Goal: Task Accomplishment & Management: Use online tool/utility

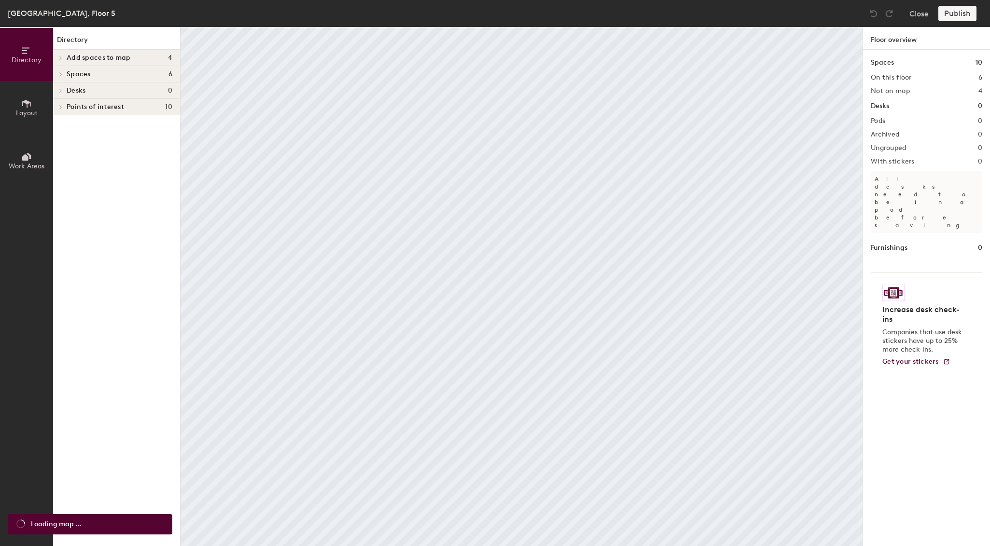
click at [60, 57] on icon at bounding box center [61, 57] width 4 height 5
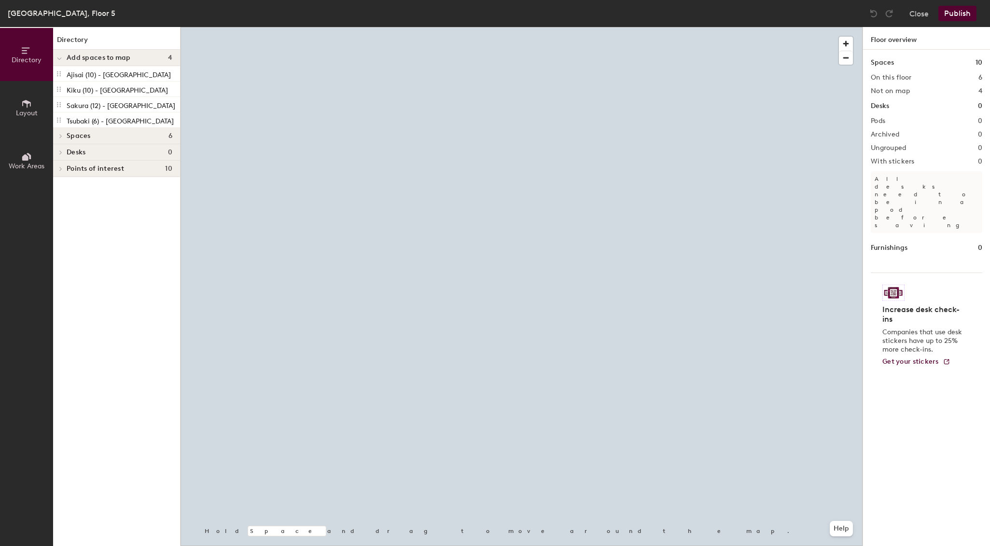
click at [60, 137] on icon at bounding box center [61, 136] width 2 height 4
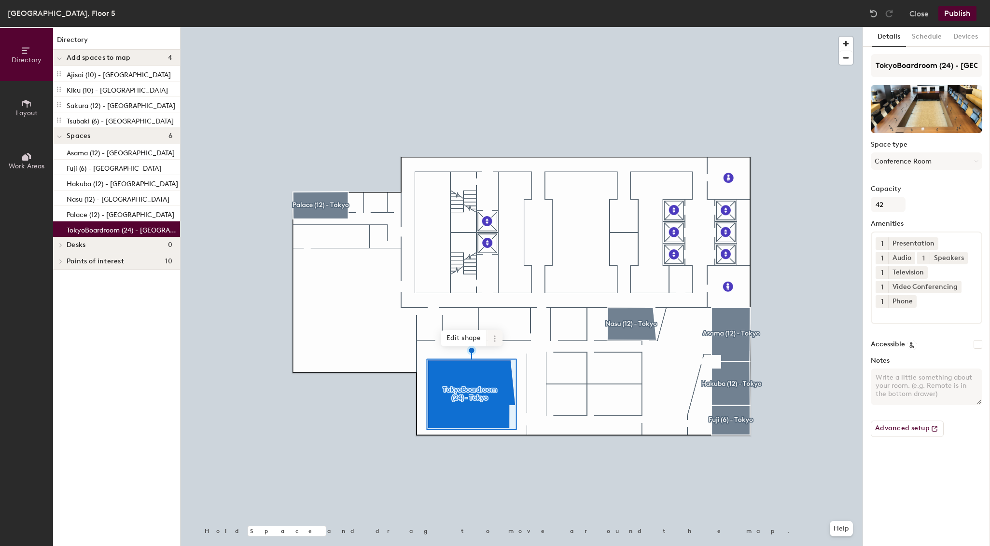
click at [499, 341] on span at bounding box center [494, 338] width 15 height 16
click at [512, 358] on span "Remove from map" at bounding box center [529, 361] width 86 height 16
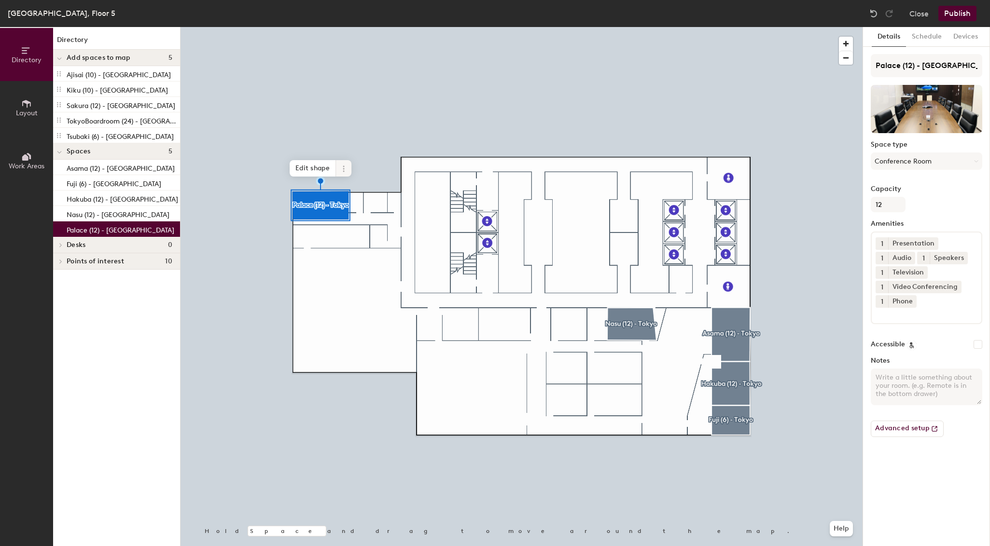
click at [341, 169] on icon at bounding box center [344, 169] width 8 height 8
click at [373, 192] on span "Remove from map" at bounding box center [378, 191] width 86 height 16
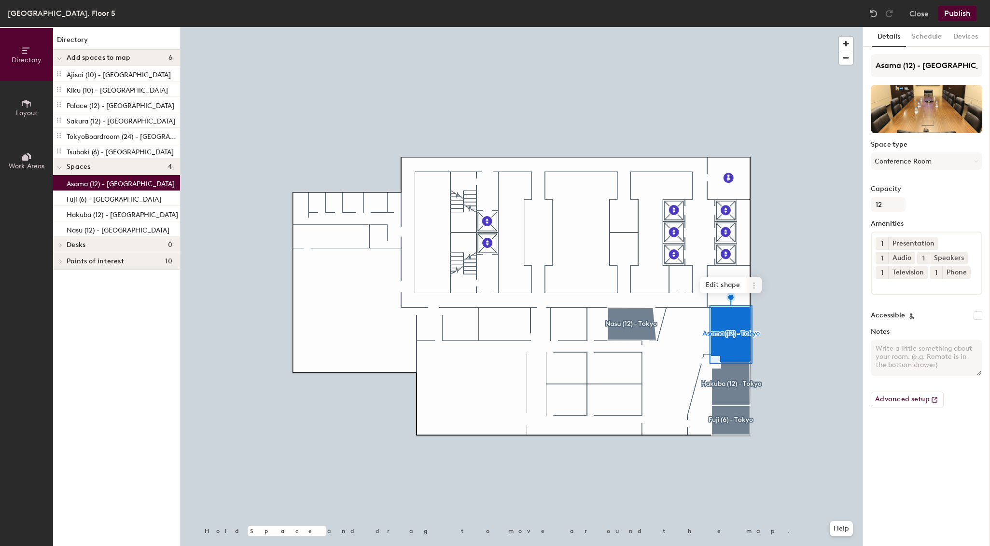
click at [755, 282] on icon at bounding box center [754, 286] width 8 height 8
click at [780, 309] on span "Remove from map" at bounding box center [788, 308] width 86 height 16
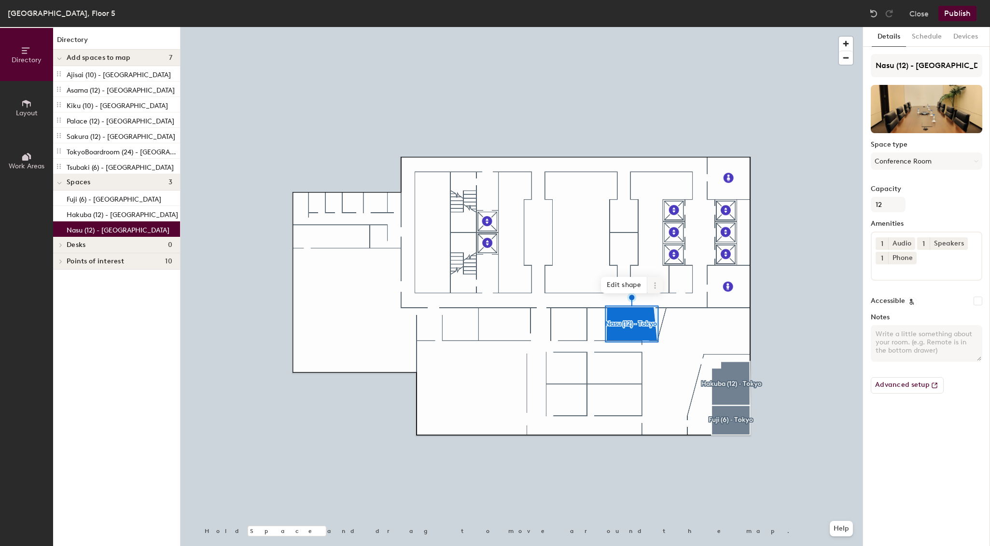
click at [654, 285] on icon at bounding box center [655, 286] width 8 height 8
click at [670, 306] on span "Remove from map" at bounding box center [690, 308] width 86 height 16
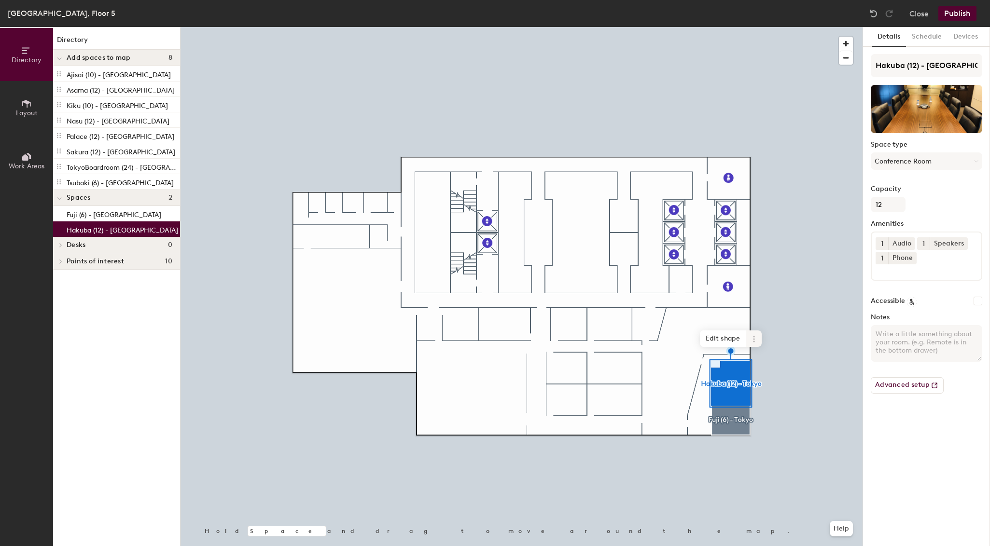
click at [755, 336] on icon at bounding box center [754, 339] width 8 height 8
click at [779, 358] on span "Remove from map" at bounding box center [788, 361] width 86 height 16
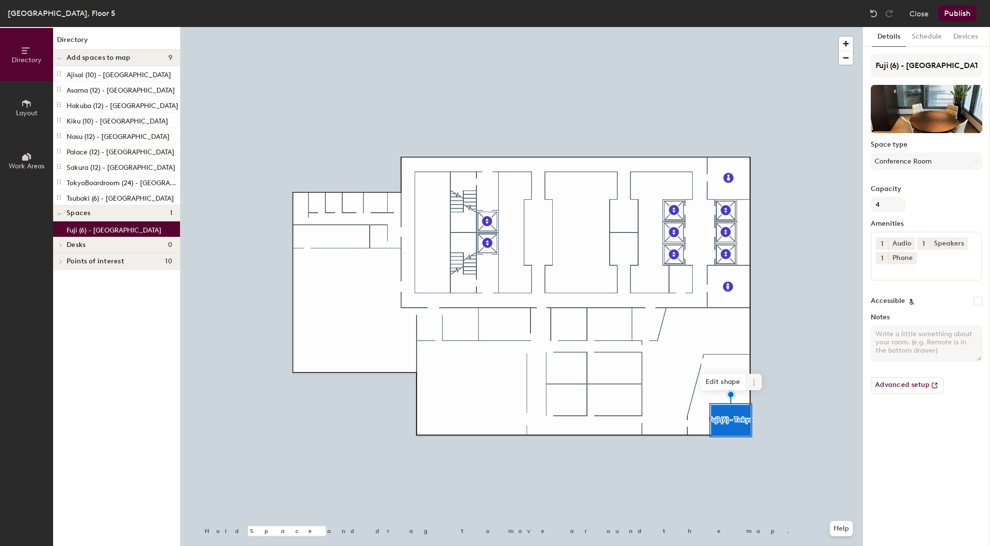
click at [754, 380] on icon at bounding box center [753, 379] width 1 height 1
click at [769, 403] on span "Remove from map" at bounding box center [788, 405] width 86 height 16
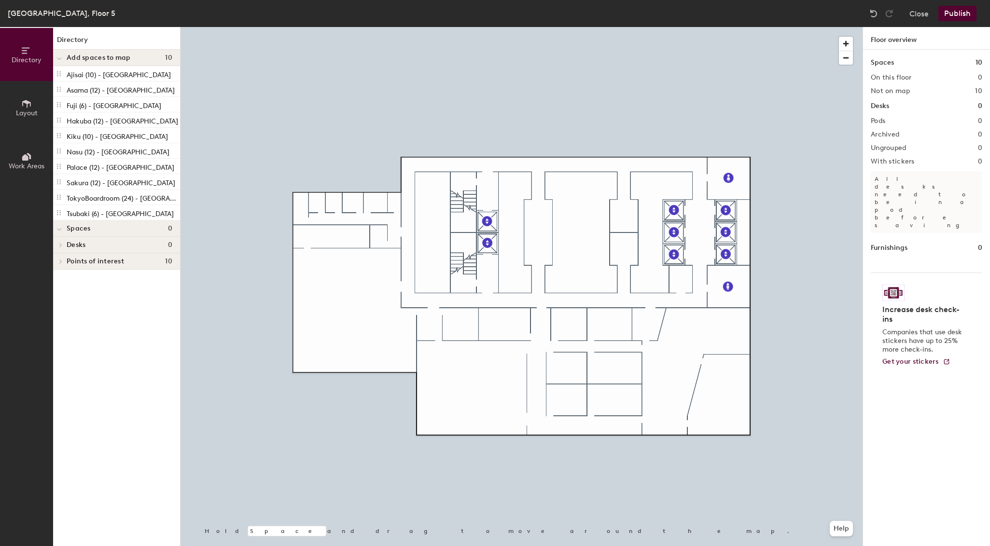
click at [496, 27] on div at bounding box center [521, 27] width 682 height 0
click at [555, 27] on div at bounding box center [521, 27] width 682 height 0
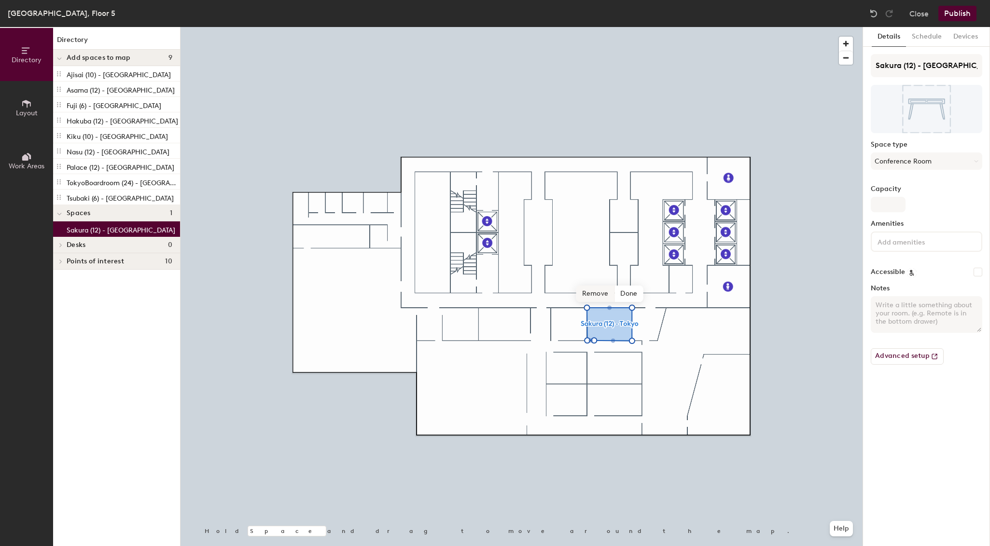
click at [597, 295] on span "Remove" at bounding box center [595, 294] width 39 height 16
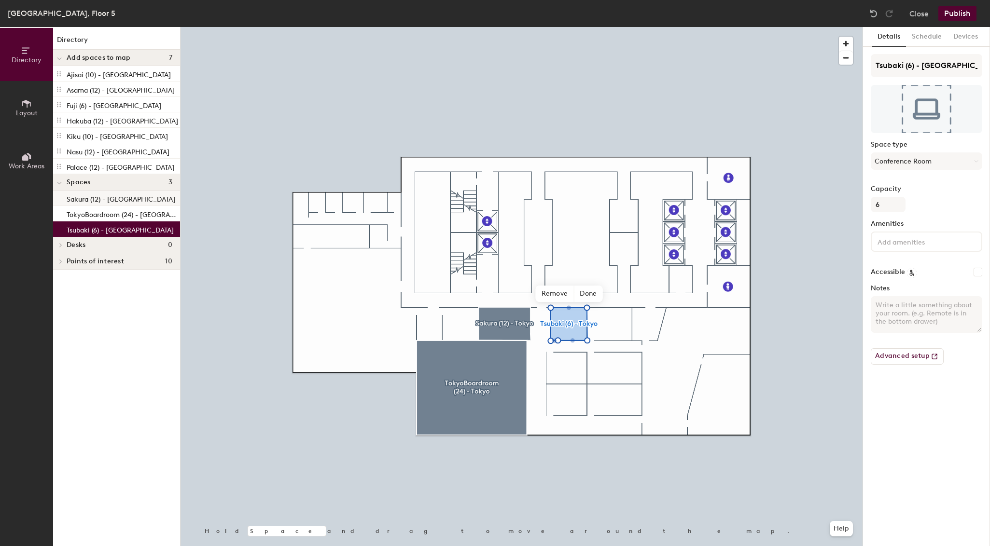
click at [567, 361] on div "Directory Layout Work Areas Directory Add spaces to map 7 Ajisai (10) - Tokyo A…" at bounding box center [495, 286] width 990 height 519
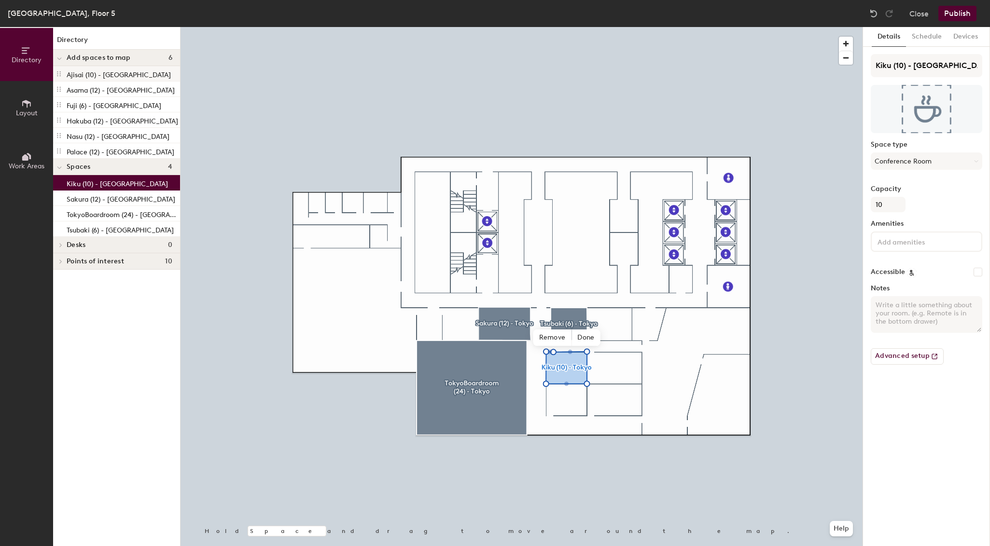
click at [58, 73] on icon at bounding box center [59, 74] width 8 height 8
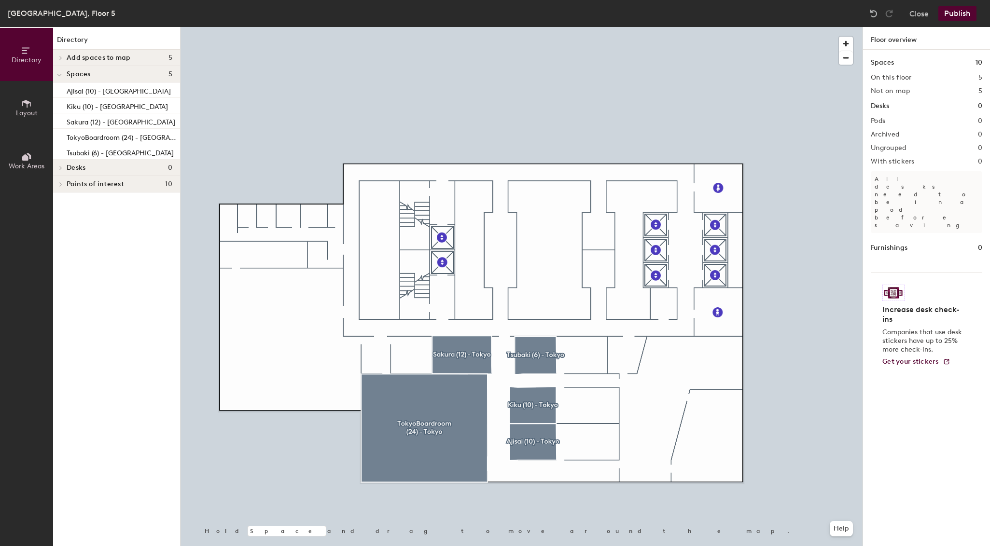
click at [60, 59] on icon at bounding box center [61, 58] width 2 height 4
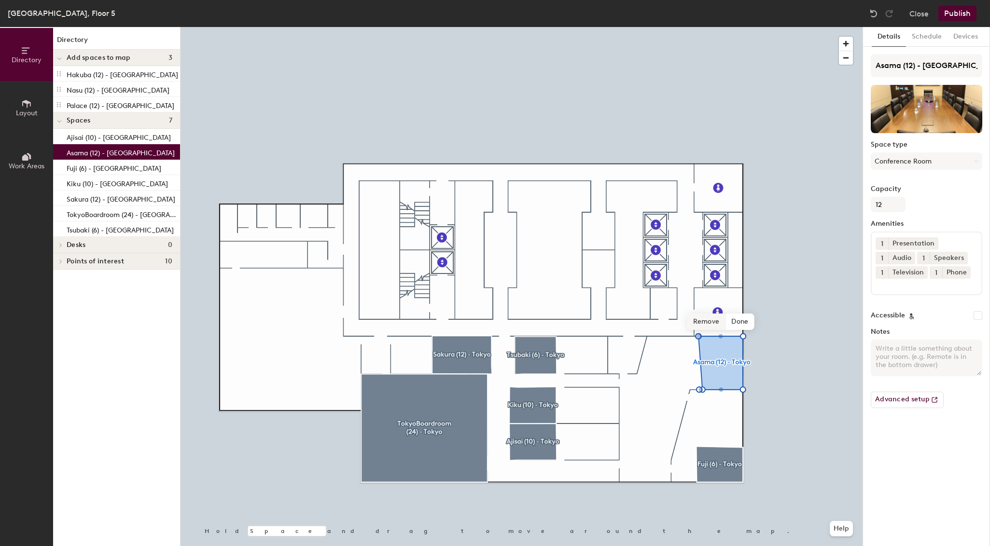
click at [711, 319] on span "Remove" at bounding box center [706, 322] width 39 height 16
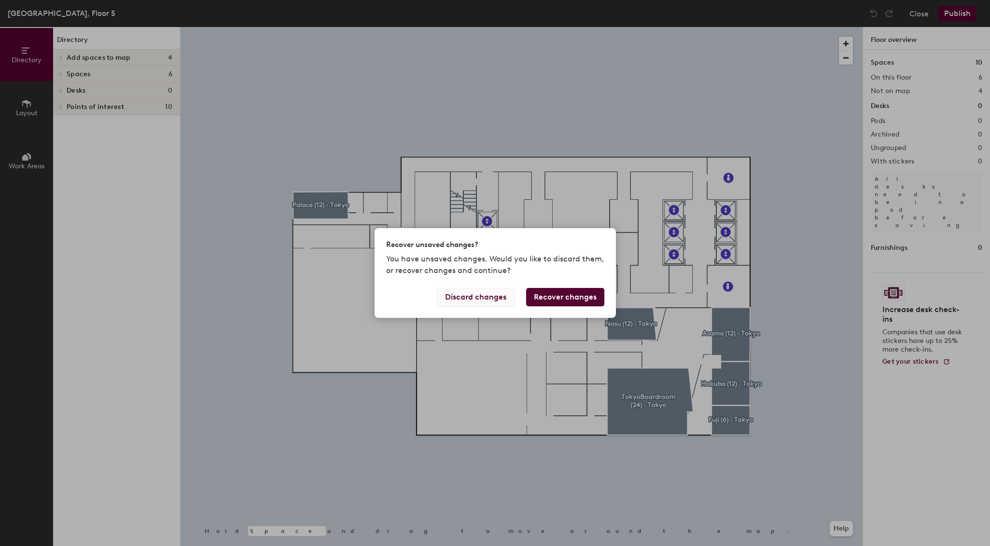
click at [483, 296] on button "Discard changes" at bounding box center [476, 297] width 78 height 18
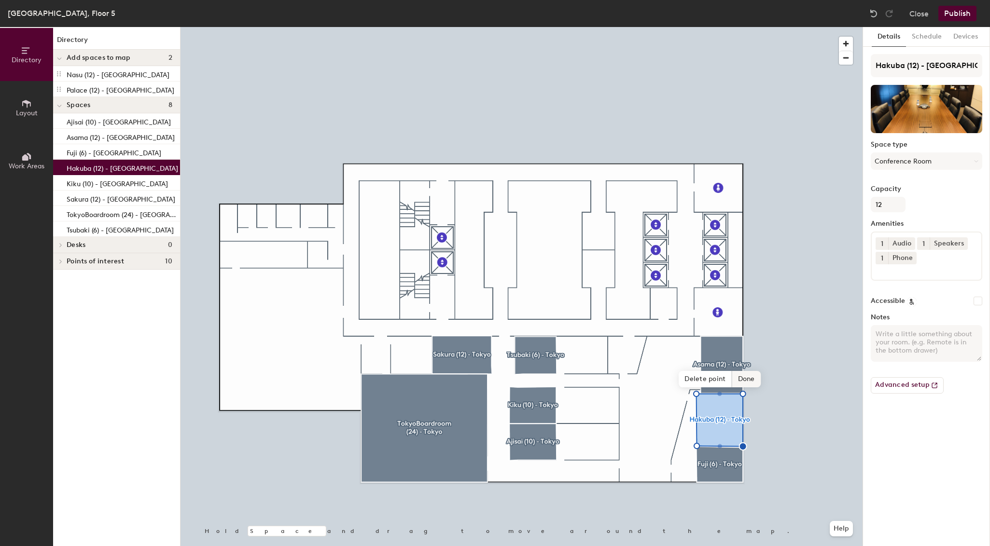
click at [753, 378] on span "Done" at bounding box center [746, 379] width 28 height 16
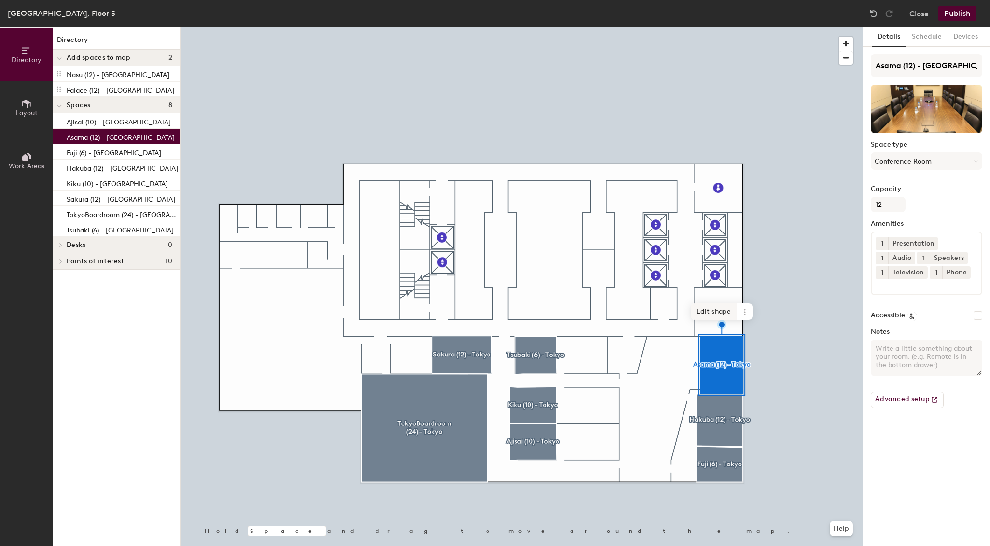
click at [714, 313] on span "Edit shape" at bounding box center [713, 311] width 46 height 16
click at [741, 324] on span "Done" at bounding box center [738, 322] width 28 height 16
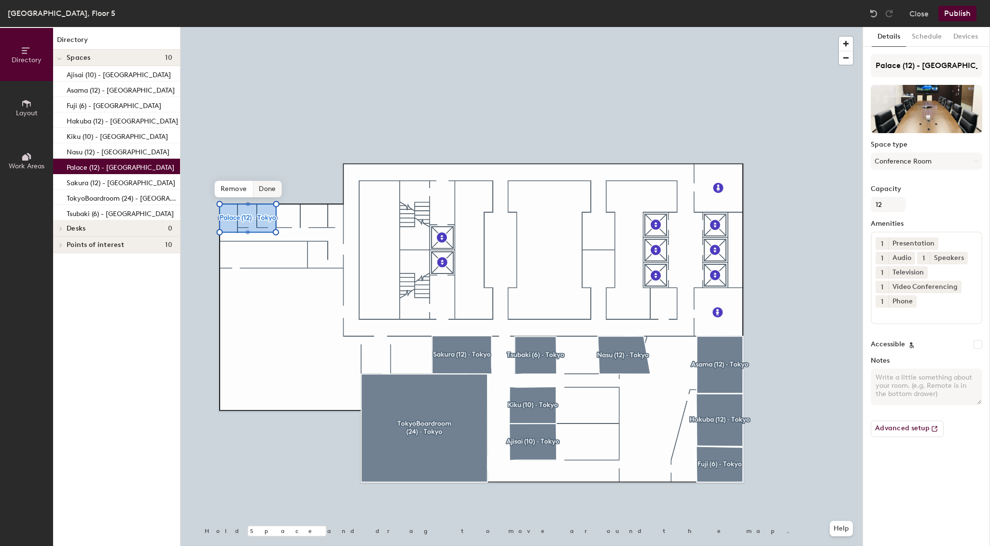
click at [267, 187] on span "Done" at bounding box center [267, 189] width 28 height 16
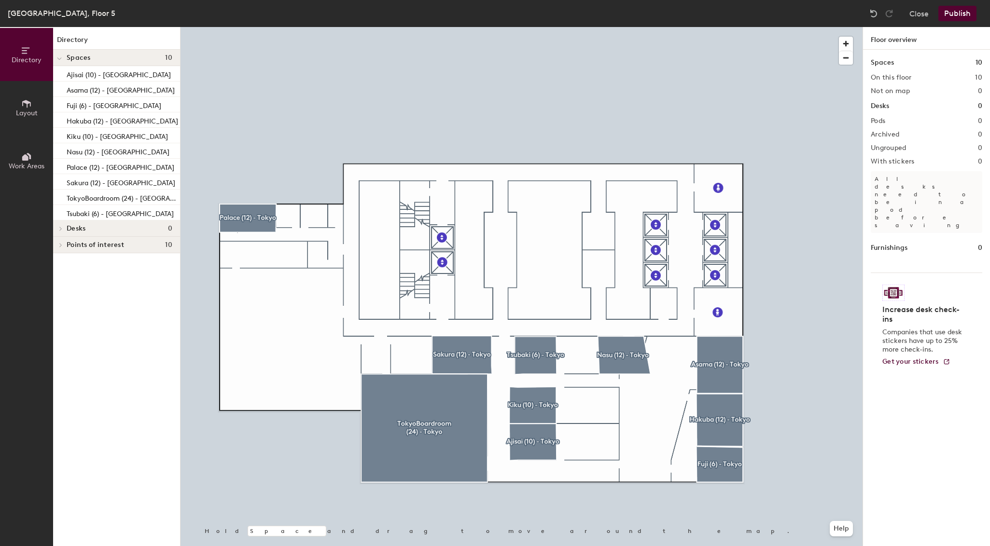
click at [205, 27] on div at bounding box center [521, 27] width 682 height 0
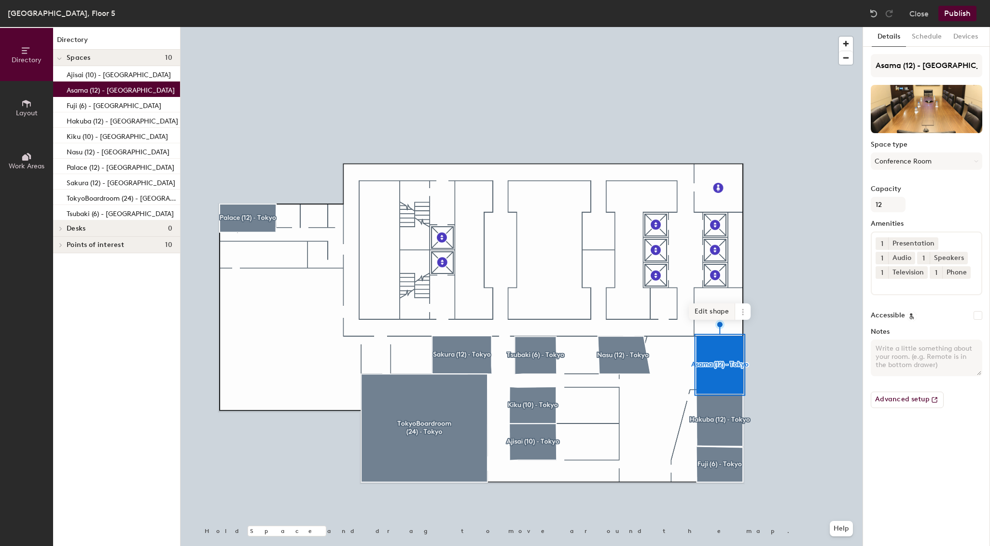
click at [703, 311] on span "Edit shape" at bounding box center [712, 311] width 46 height 16
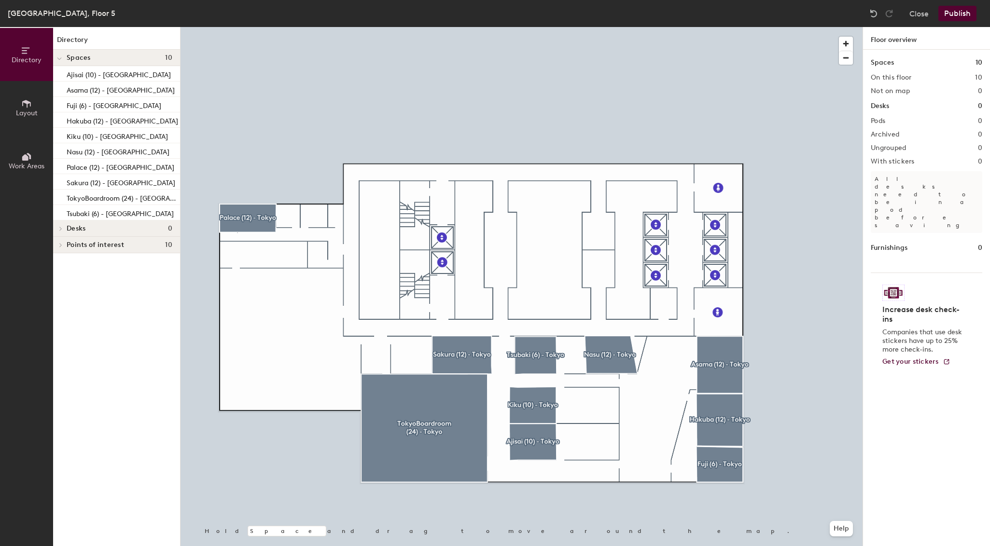
click at [191, 27] on div at bounding box center [521, 27] width 682 height 0
click at [217, 27] on div at bounding box center [521, 27] width 682 height 0
click at [963, 16] on button "Publish" at bounding box center [957, 13] width 38 height 15
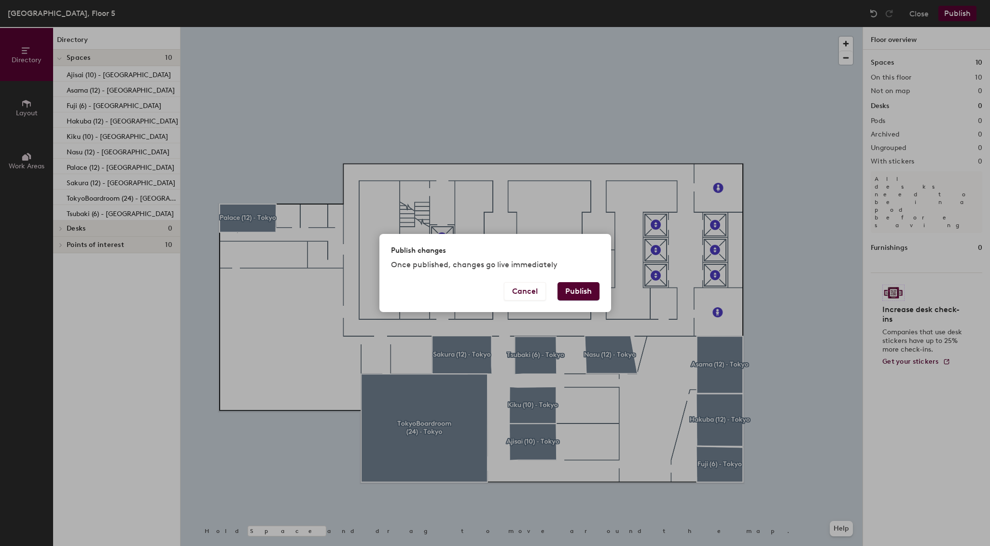
click at [581, 293] on button "Publish" at bounding box center [578, 291] width 42 height 18
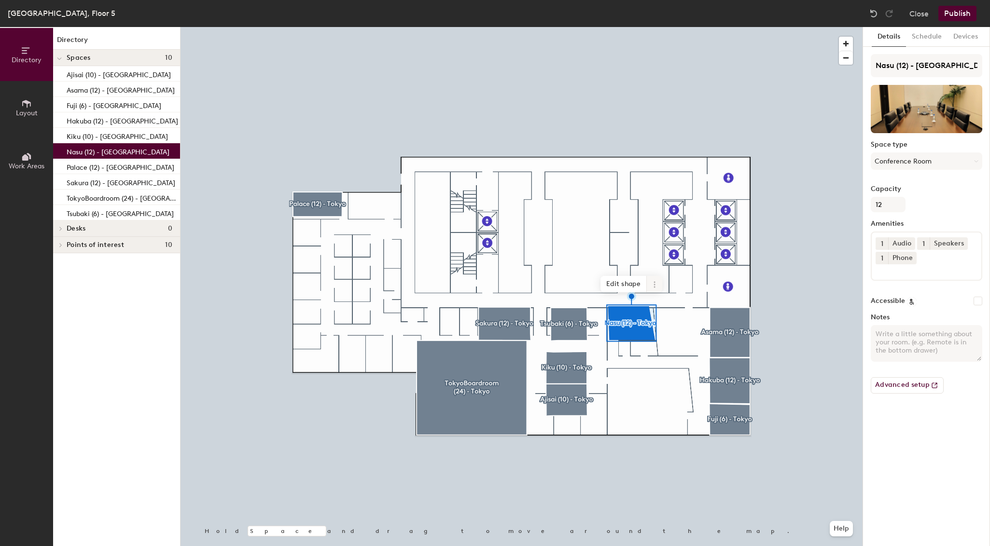
click at [657, 284] on icon at bounding box center [654, 285] width 8 height 8
click at [672, 305] on span "Remove from map" at bounding box center [689, 307] width 86 height 16
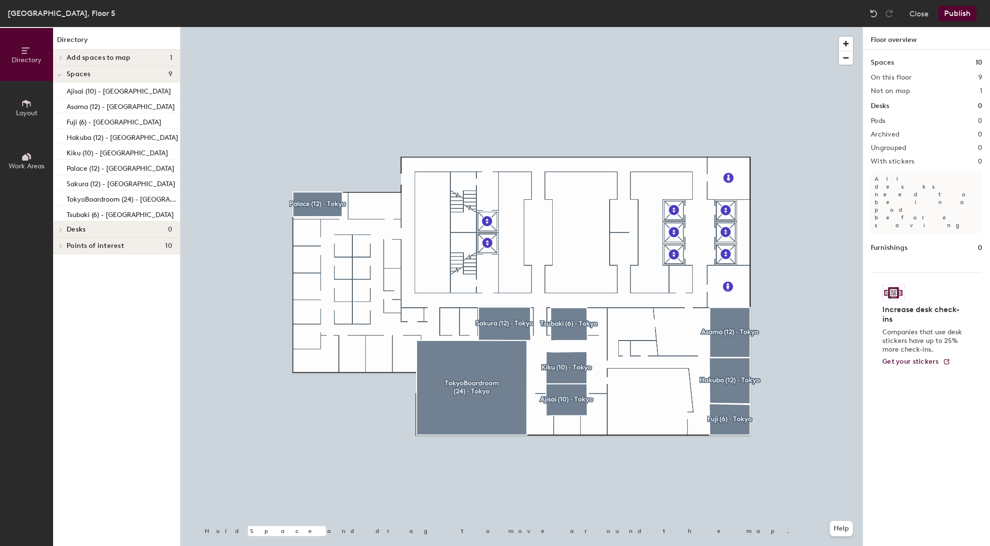
click at [59, 55] on icon at bounding box center [61, 57] width 4 height 5
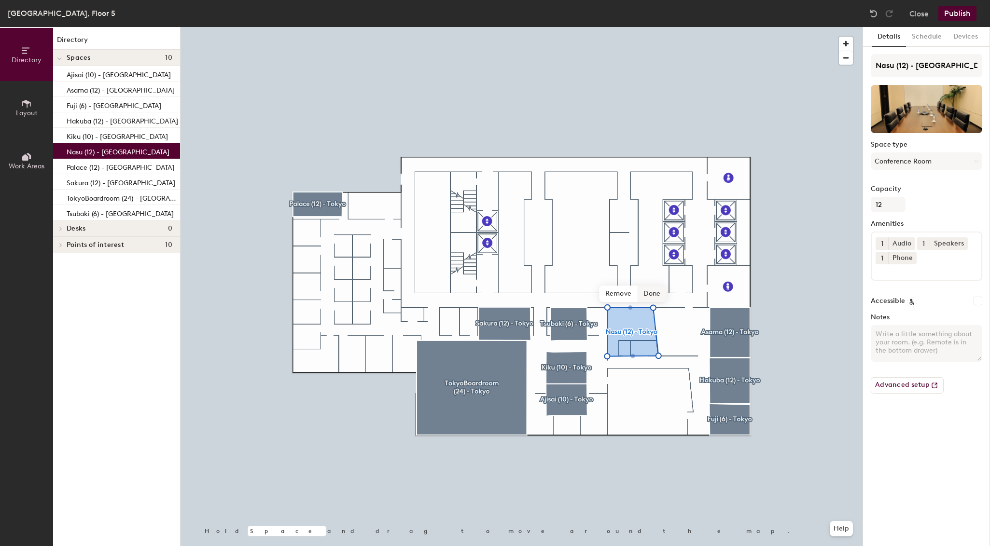
click at [651, 290] on span "Done" at bounding box center [651, 294] width 28 height 16
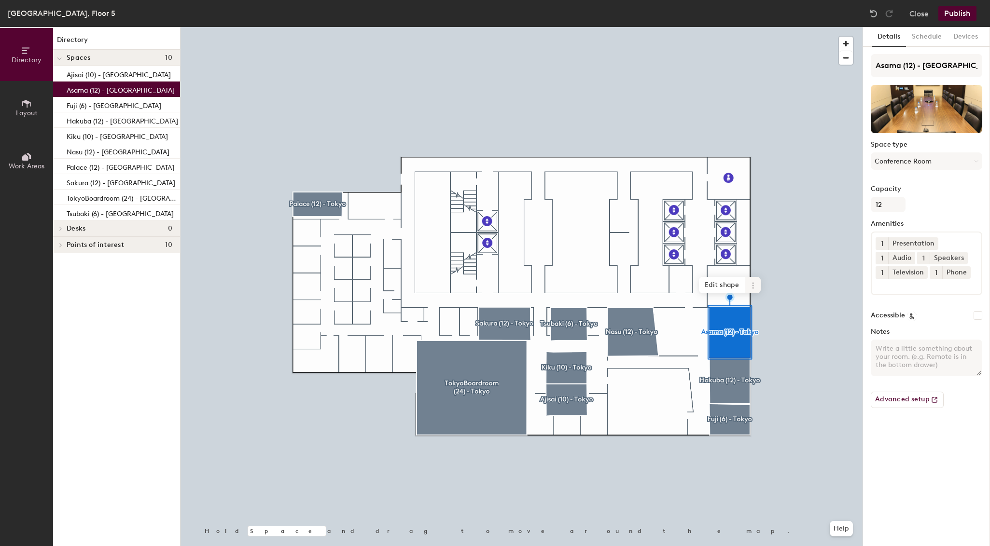
click at [750, 285] on icon at bounding box center [753, 286] width 8 height 8
click at [770, 306] on span "Remove from map" at bounding box center [788, 308] width 86 height 16
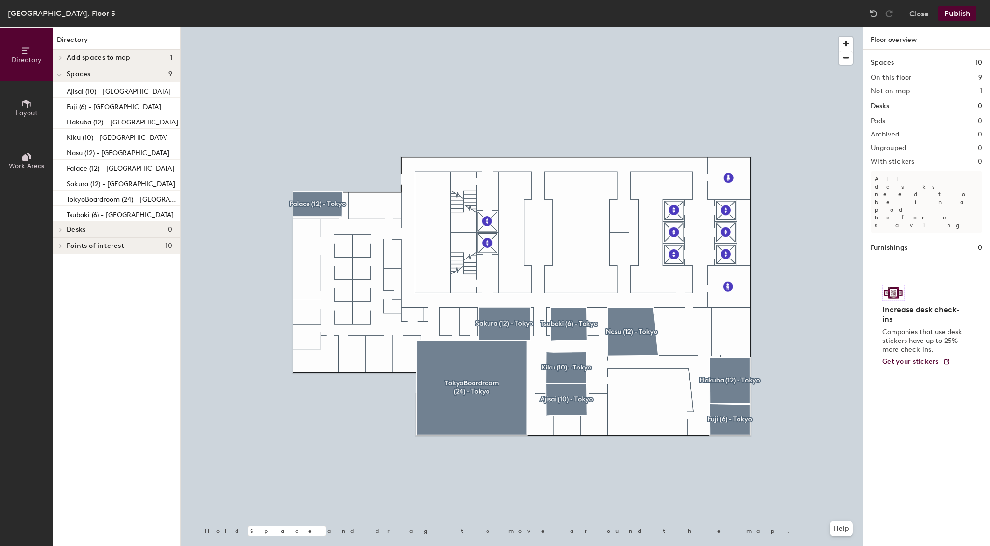
click at [63, 60] on span at bounding box center [60, 57] width 8 height 5
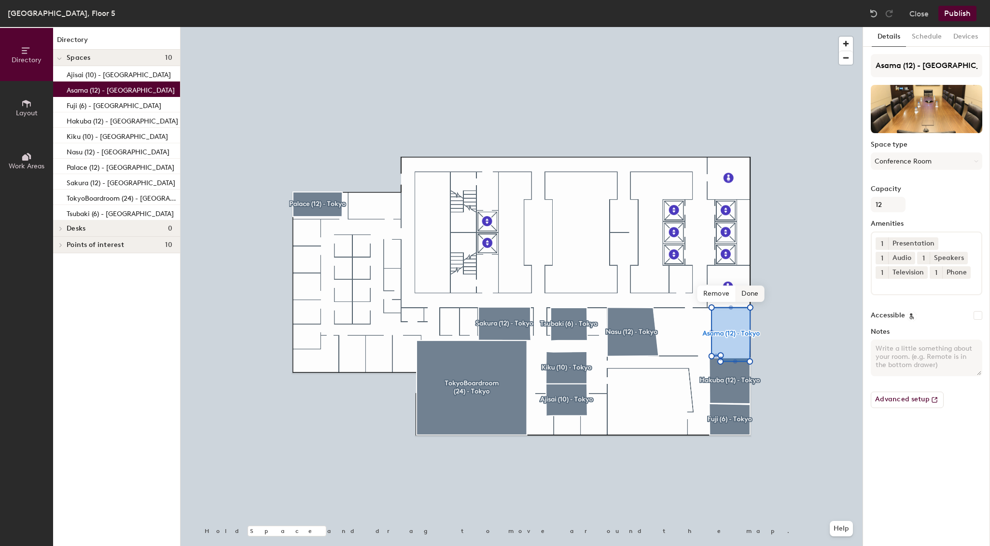
click at [747, 295] on span "Done" at bounding box center [749, 294] width 28 height 16
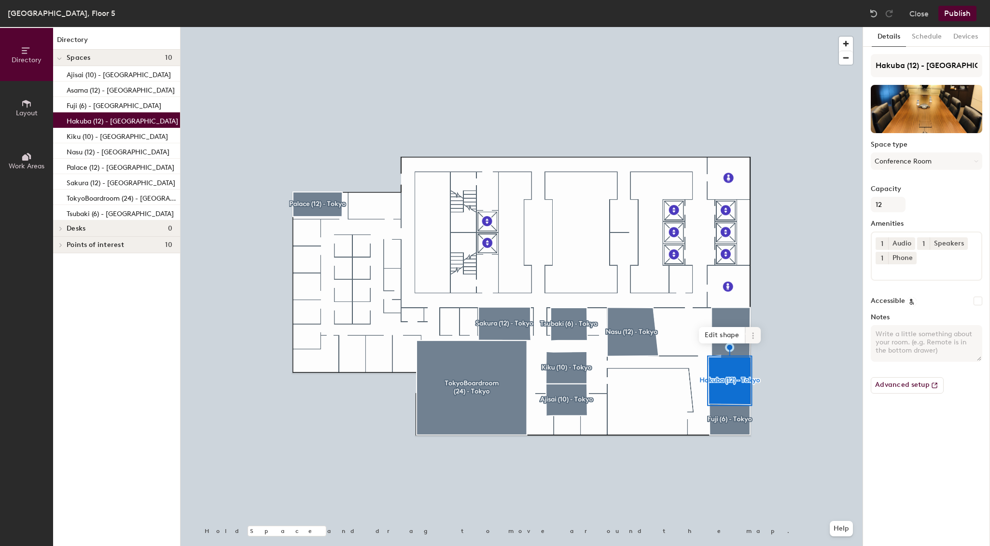
click at [751, 332] on icon at bounding box center [753, 336] width 8 height 8
click at [767, 358] on span "Remove from map" at bounding box center [788, 358] width 86 height 16
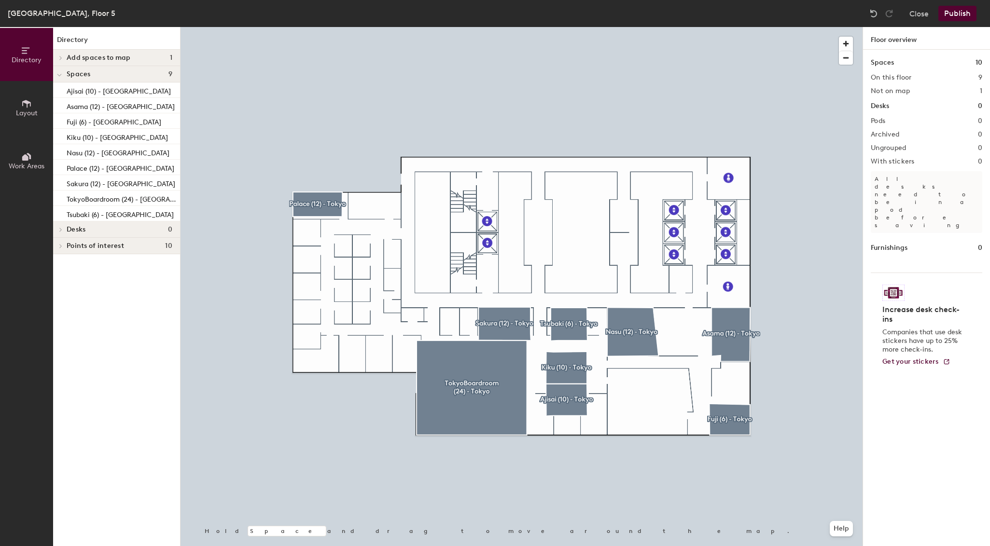
click at [60, 58] on icon at bounding box center [61, 57] width 4 height 5
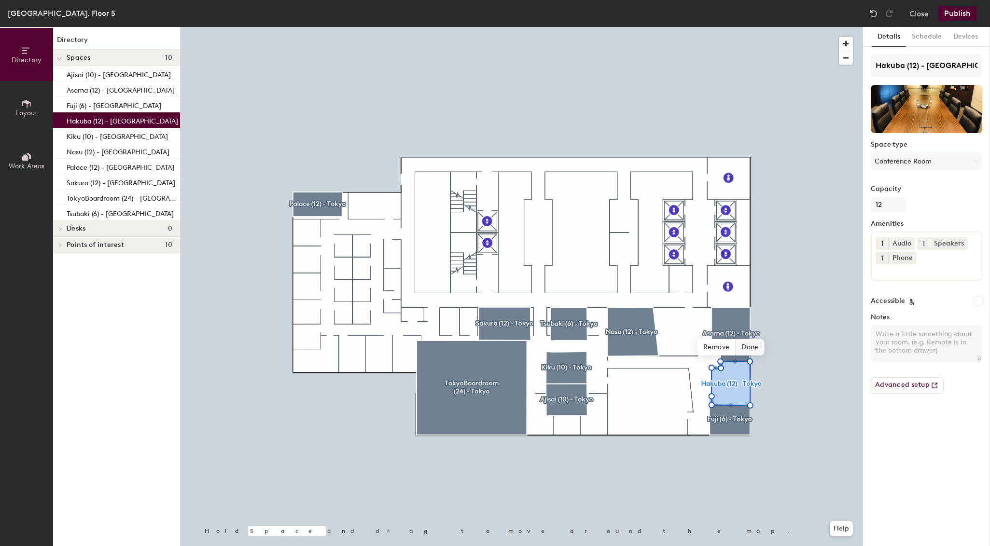
click at [752, 345] on span "Done" at bounding box center [749, 347] width 28 height 16
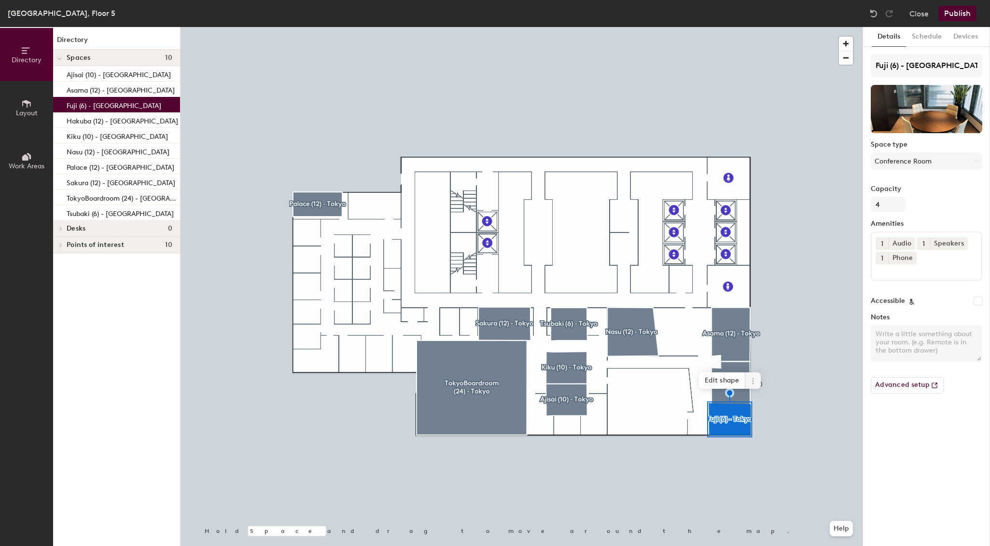
click at [757, 383] on span at bounding box center [752, 380] width 15 height 16
click at [768, 403] on span "Remove from map" at bounding box center [788, 403] width 86 height 16
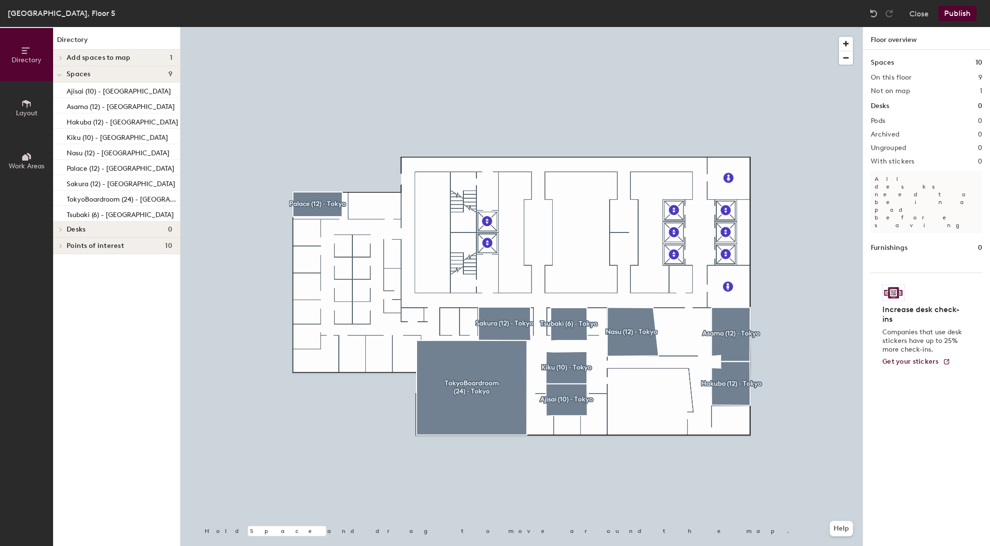
click at [61, 56] on icon at bounding box center [61, 57] width 4 height 5
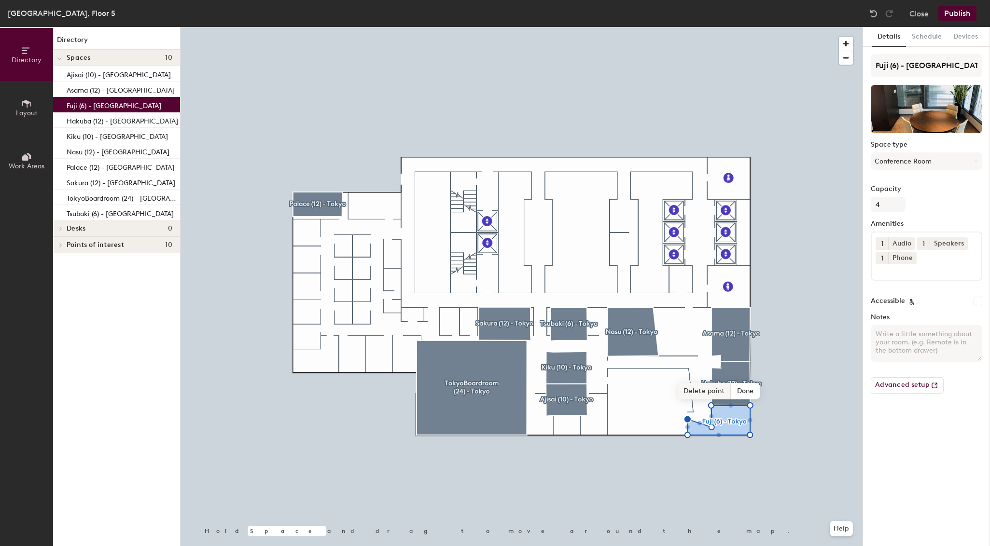
click at [709, 394] on span "Delete point" at bounding box center [703, 391] width 53 height 16
click at [717, 393] on span "Delete point" at bounding box center [715, 391] width 53 height 16
click at [752, 389] on span "Done" at bounding box center [749, 391] width 28 height 16
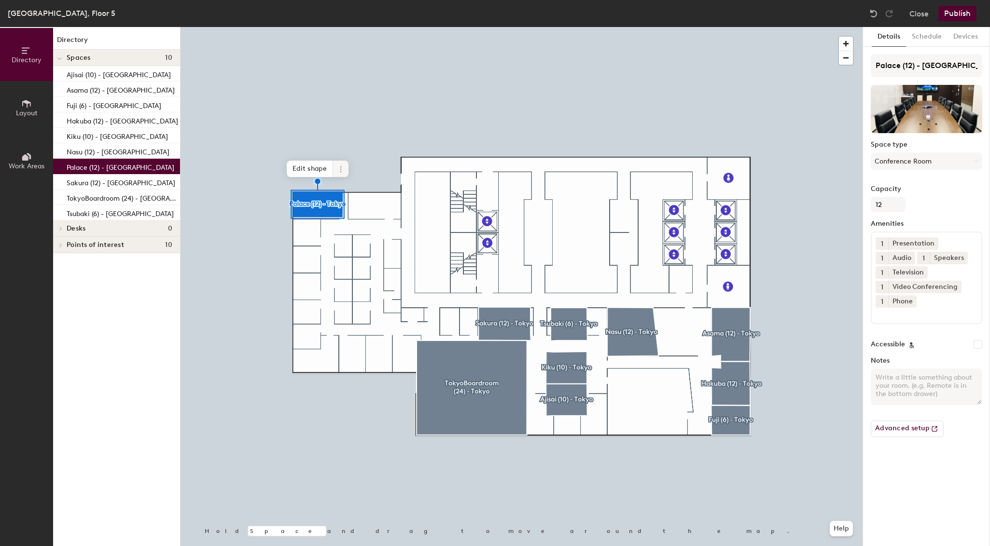
click at [337, 168] on icon at bounding box center [341, 169] width 8 height 8
click at [350, 188] on span "Remove from map" at bounding box center [375, 191] width 86 height 16
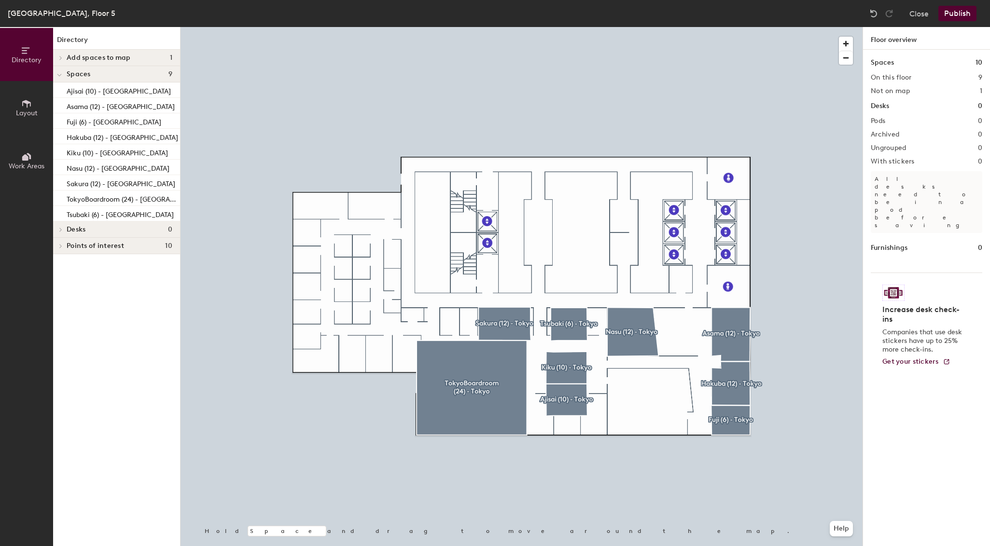
click at [59, 59] on icon at bounding box center [61, 57] width 4 height 5
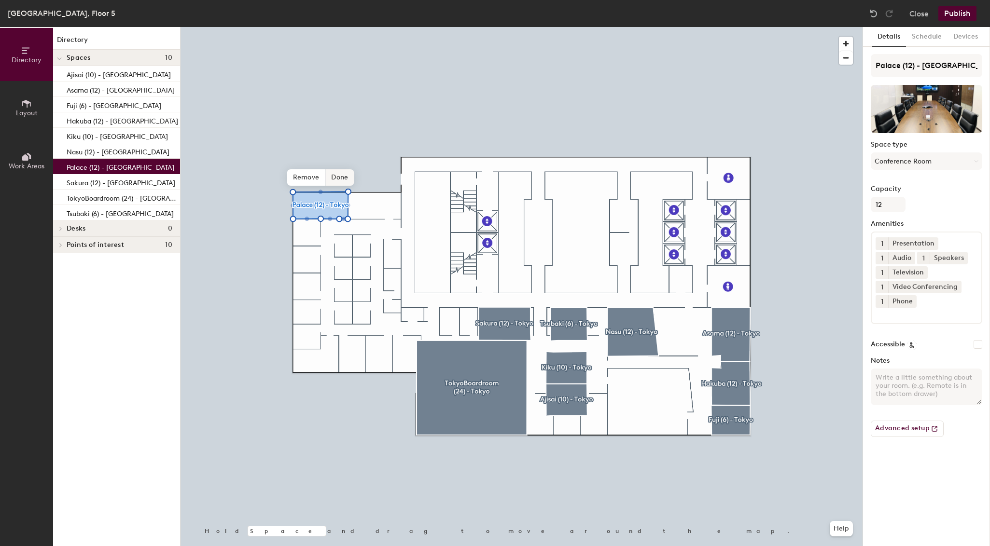
click at [344, 177] on span "Done" at bounding box center [339, 177] width 28 height 16
click at [961, 15] on button "Publish" at bounding box center [957, 13] width 38 height 15
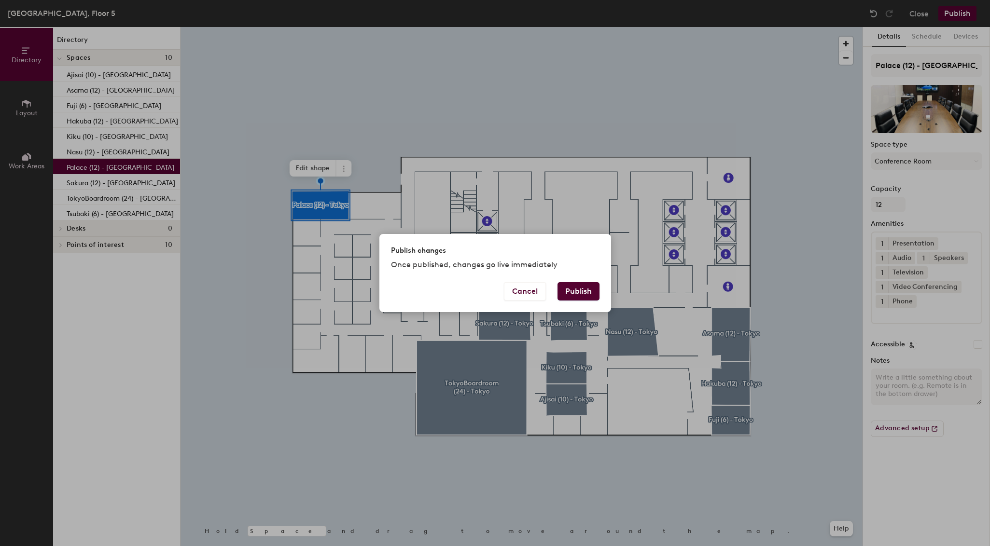
click at [588, 291] on button "Publish" at bounding box center [578, 291] width 42 height 18
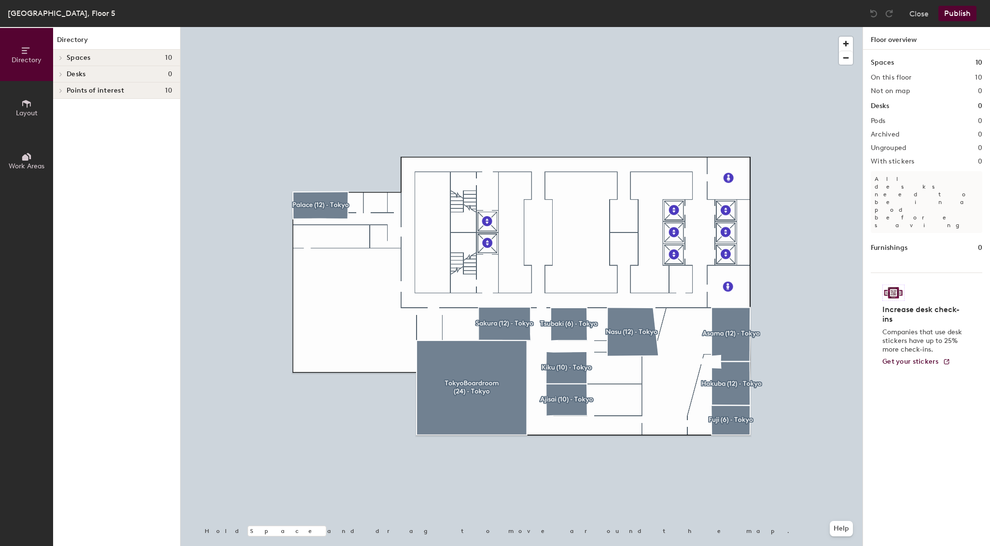
click at [959, 12] on button "Publish" at bounding box center [957, 13] width 38 height 15
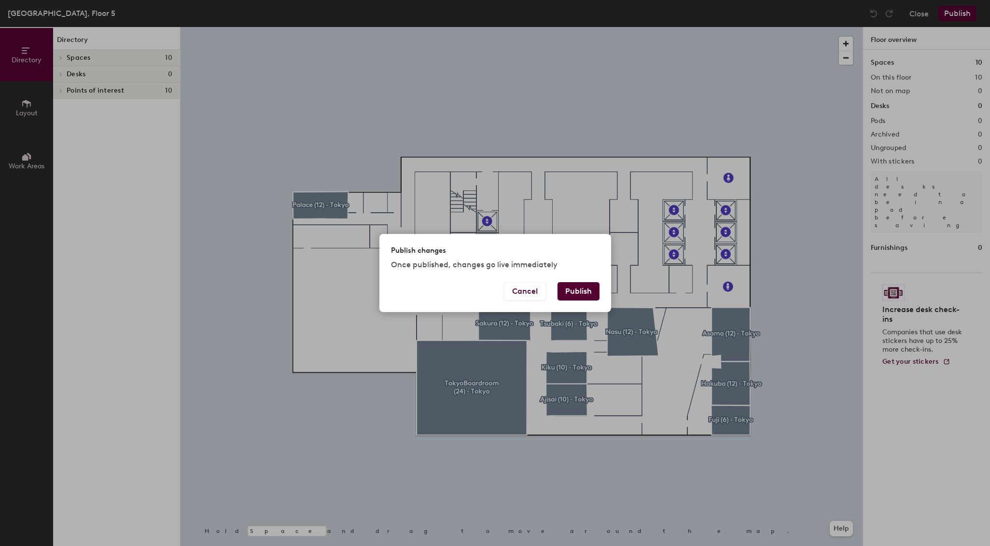
click at [578, 290] on button "Publish" at bounding box center [578, 291] width 42 height 18
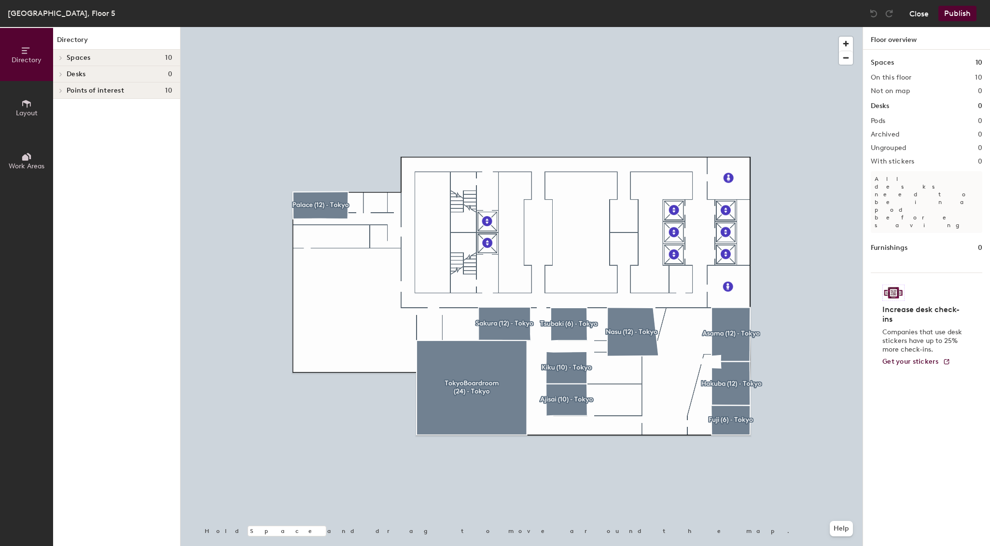
click at [915, 14] on button "Close" at bounding box center [918, 13] width 19 height 15
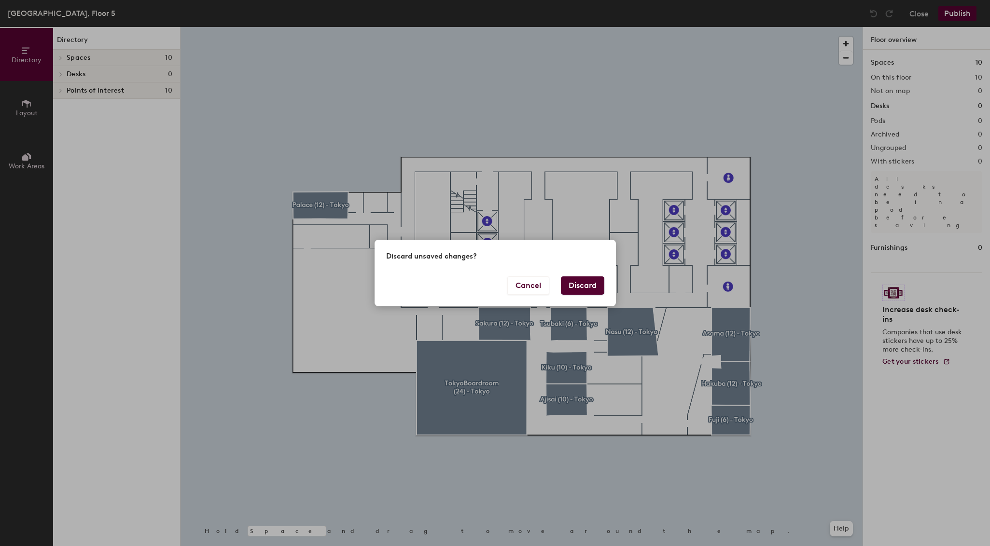
click at [592, 287] on button "Discard" at bounding box center [582, 285] width 43 height 18
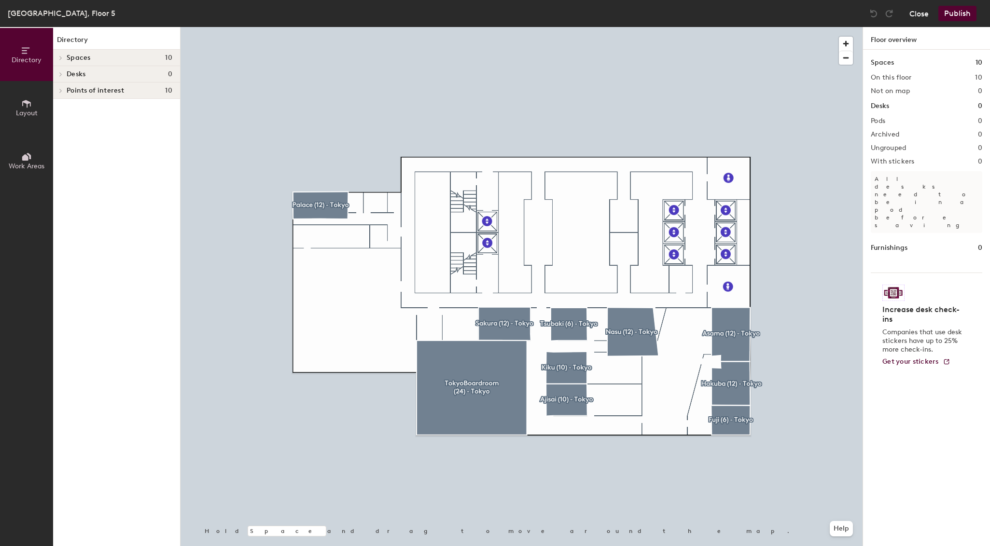
click at [918, 13] on button "Close" at bounding box center [918, 13] width 19 height 15
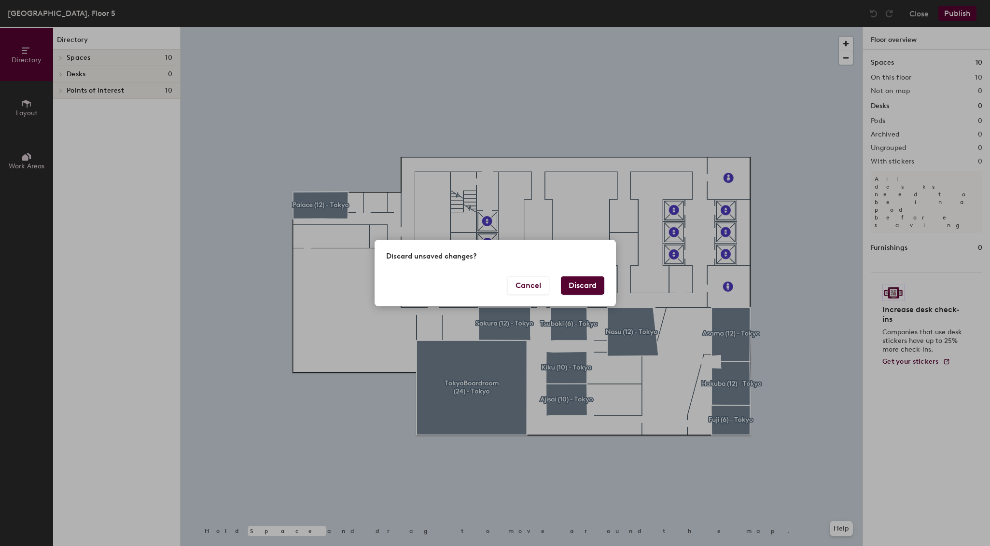
click at [590, 290] on button "Discard" at bounding box center [582, 285] width 43 height 18
